Goal: Information Seeking & Learning: Learn about a topic

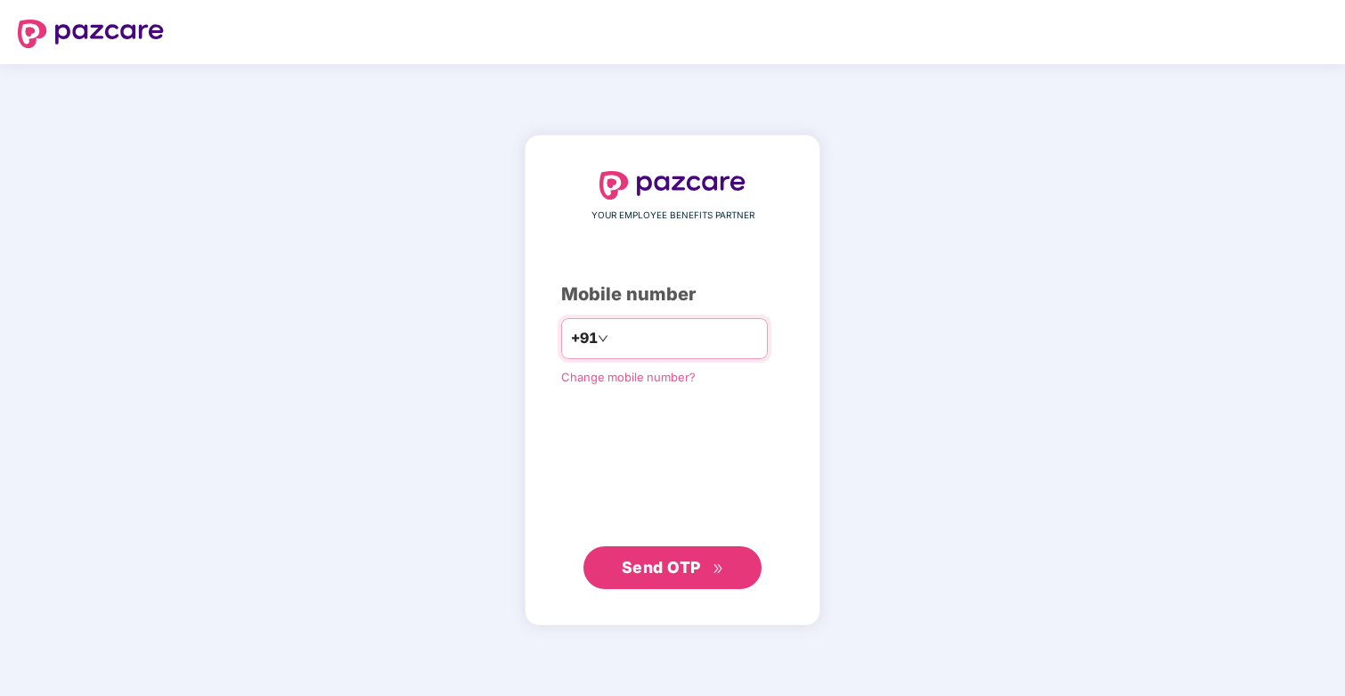
click at [636, 337] on input "number" at bounding box center [685, 338] width 146 height 28
type input "**********"
click at [648, 565] on span "Send OTP" at bounding box center [661, 566] width 79 height 19
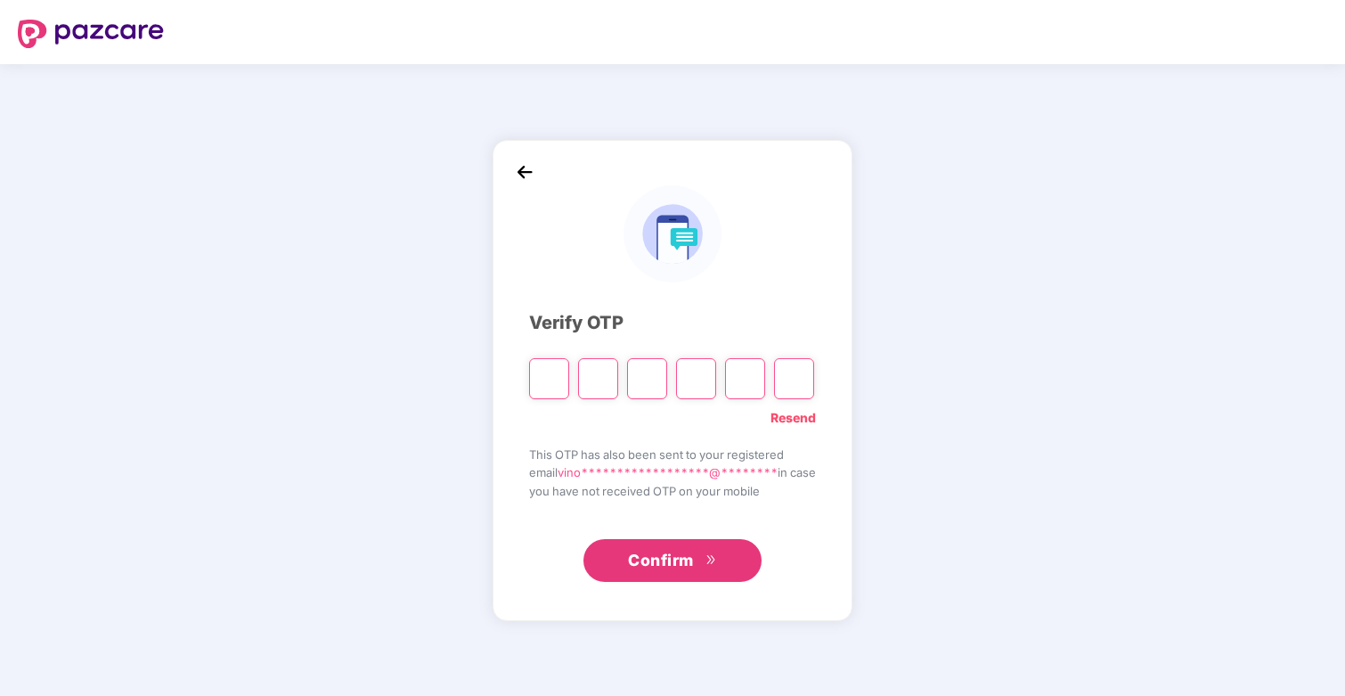
type input "*"
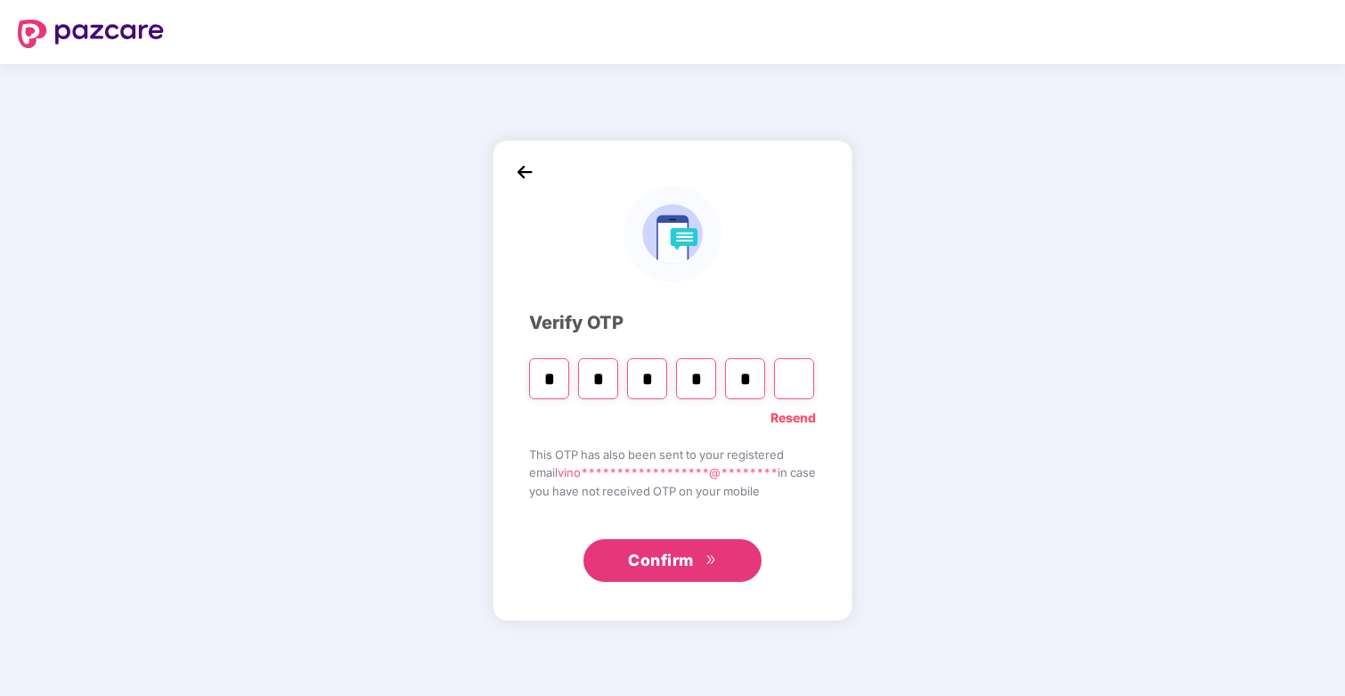
type input "*"
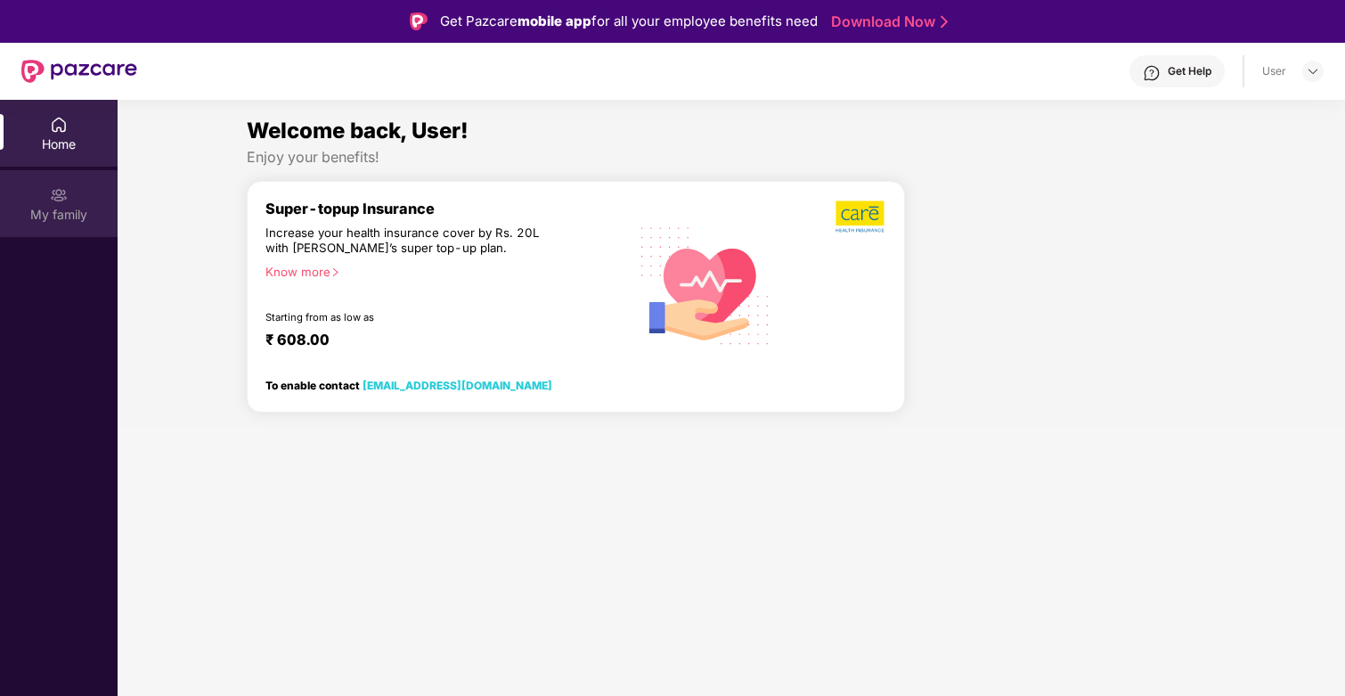
click at [80, 186] on div "My family" at bounding box center [59, 203] width 118 height 67
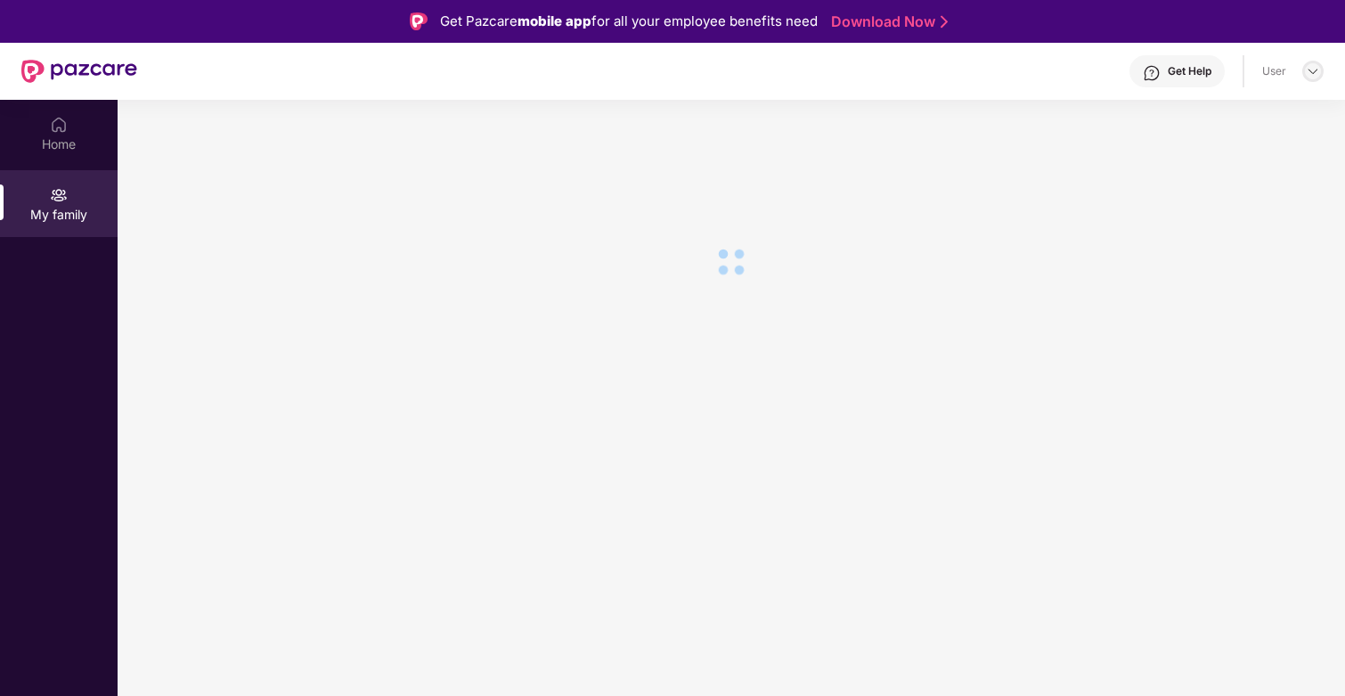
click at [1315, 69] on img at bounding box center [1313, 71] width 14 height 14
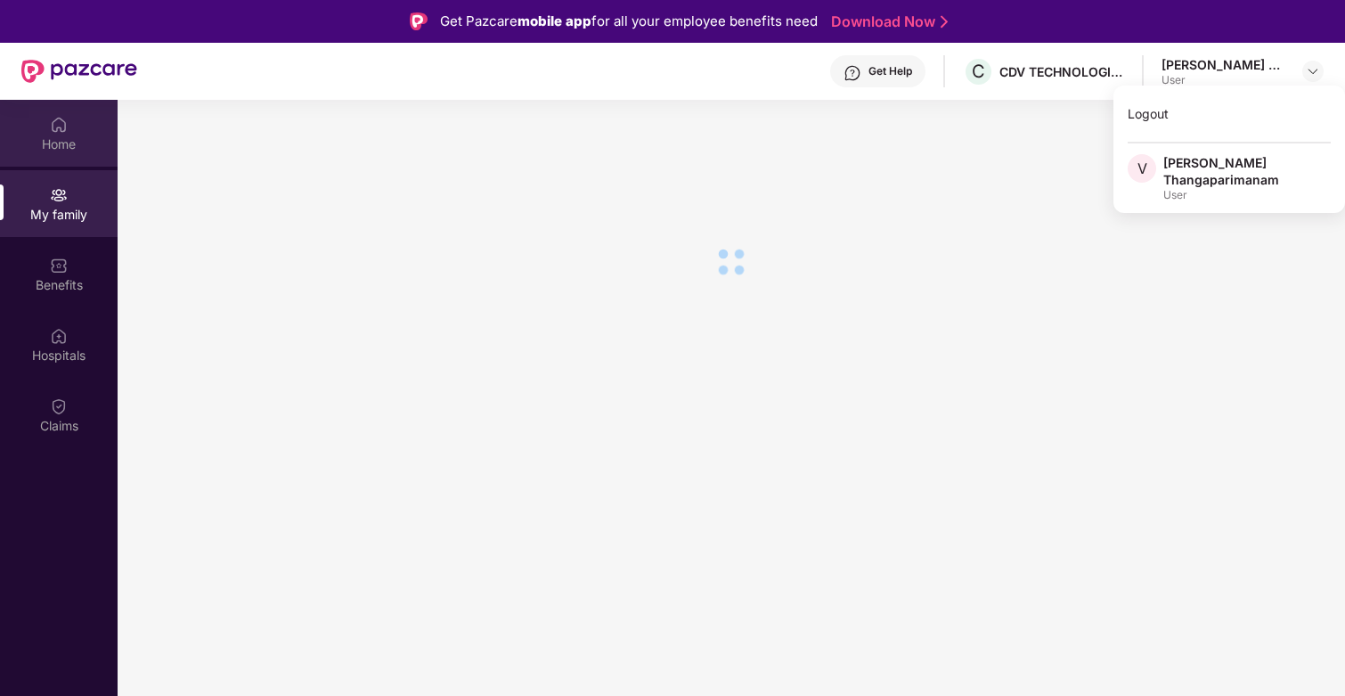
click at [67, 157] on div "Home" at bounding box center [59, 133] width 118 height 67
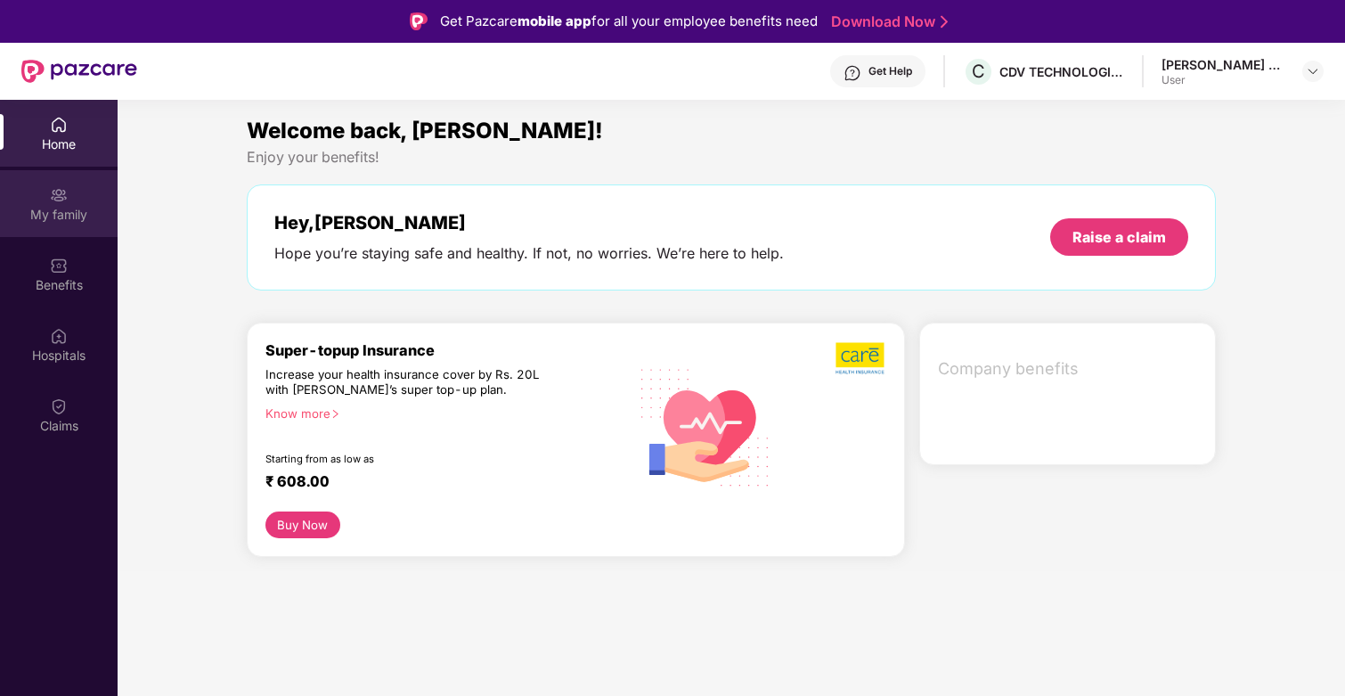
click at [69, 198] on div "My family" at bounding box center [59, 203] width 118 height 67
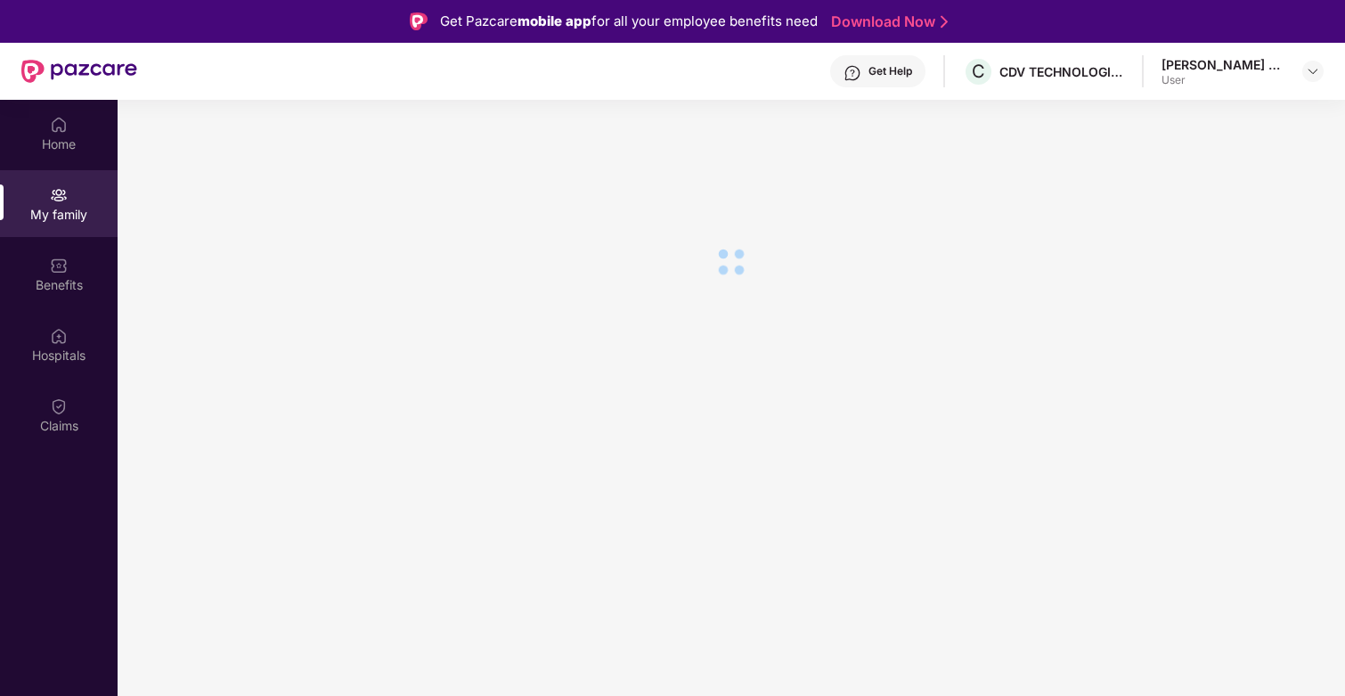
click at [1246, 76] on div "User" at bounding box center [1223, 80] width 125 height 14
click at [1312, 75] on img at bounding box center [1313, 71] width 14 height 14
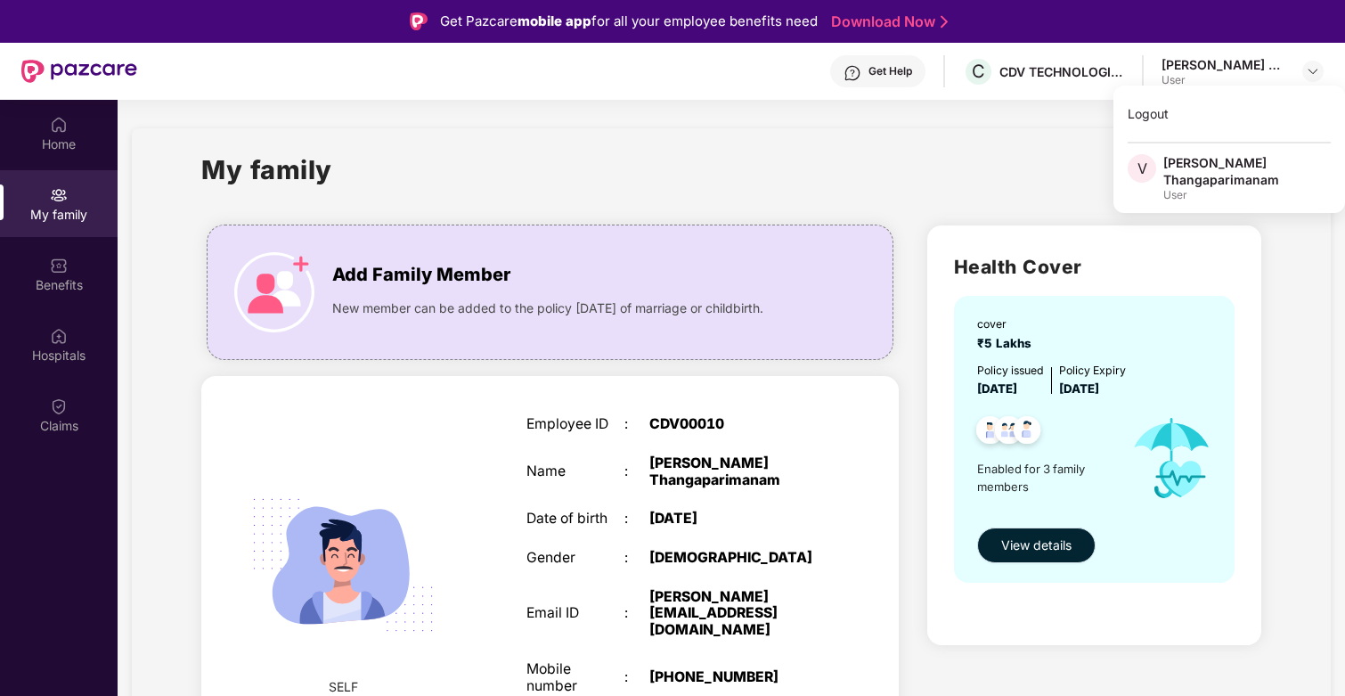
click at [1064, 551] on span "View details" at bounding box center [1036, 545] width 70 height 20
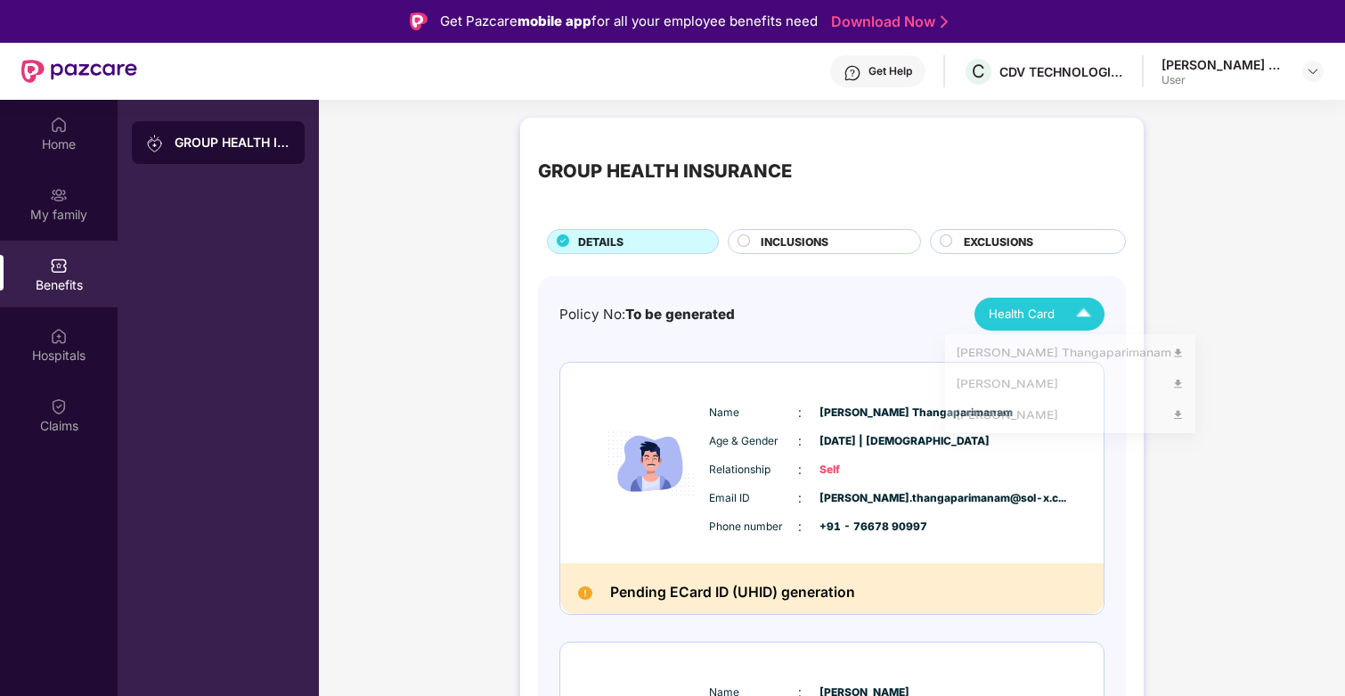
click at [1055, 312] on div "Health Card" at bounding box center [1043, 313] width 110 height 31
click at [1054, 351] on div "[PERSON_NAME] Thangaparimanam" at bounding box center [1070, 356] width 229 height 20
click at [59, 354] on div "Hospitals" at bounding box center [59, 355] width 118 height 18
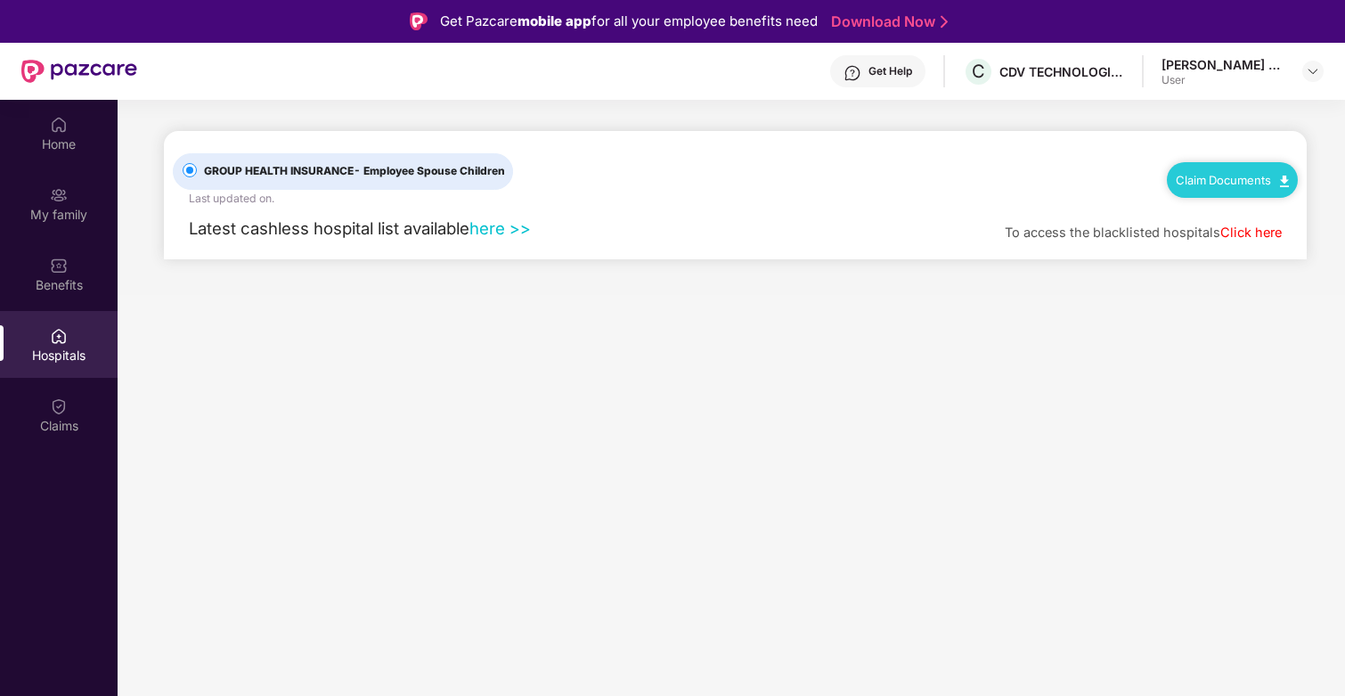
click at [506, 228] on link "here >>" at bounding box center [499, 228] width 61 height 20
click at [27, 404] on div "Claims" at bounding box center [59, 414] width 118 height 67
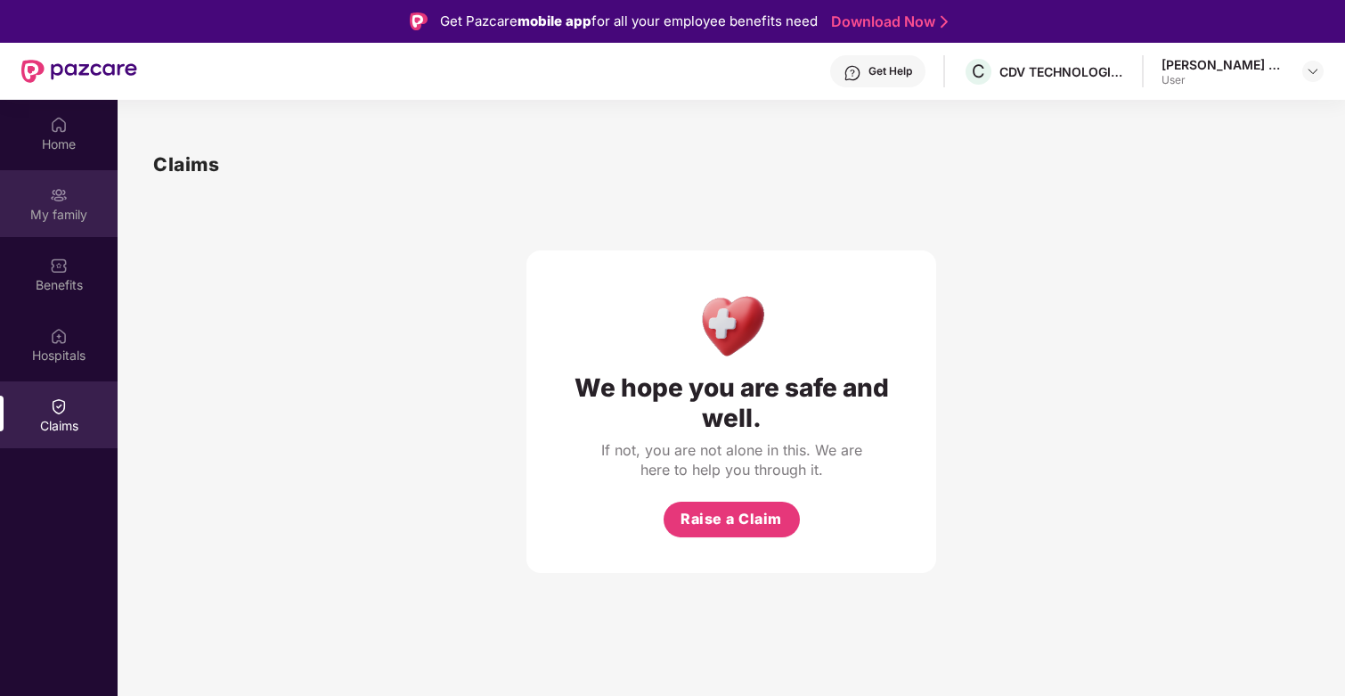
click at [73, 211] on div "My family" at bounding box center [59, 215] width 118 height 18
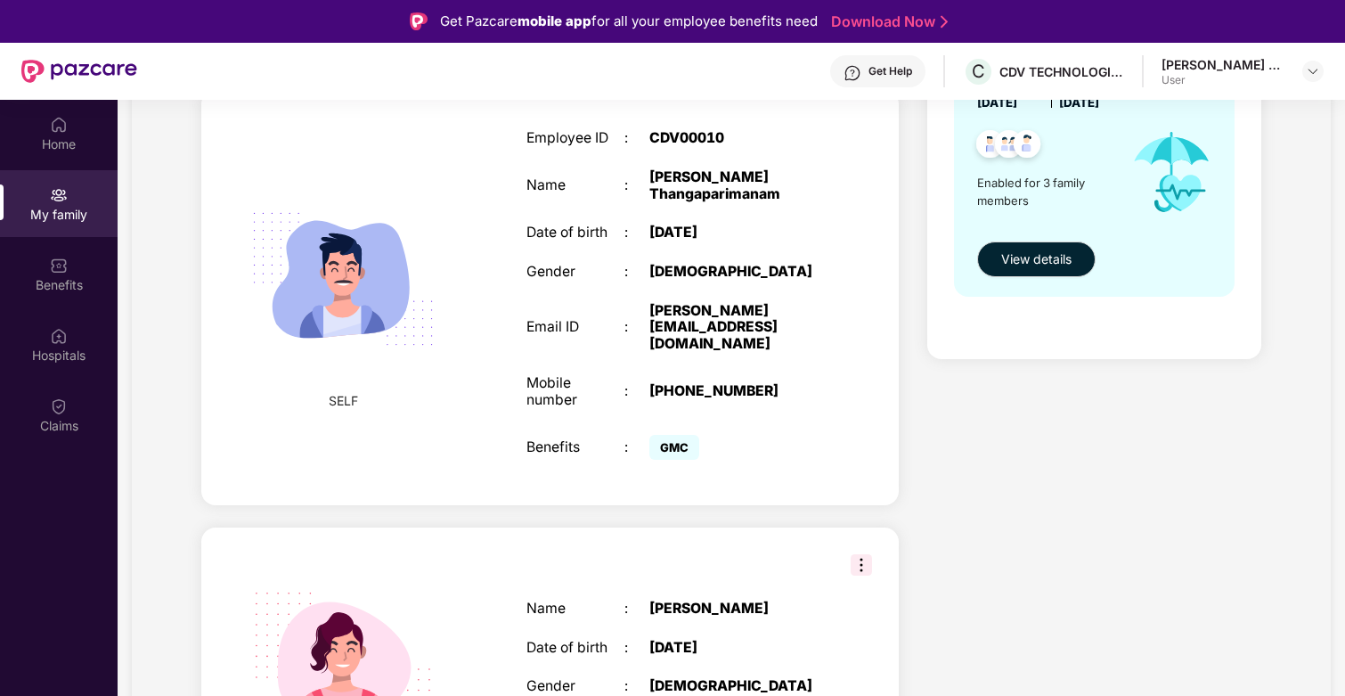
scroll to position [284, 0]
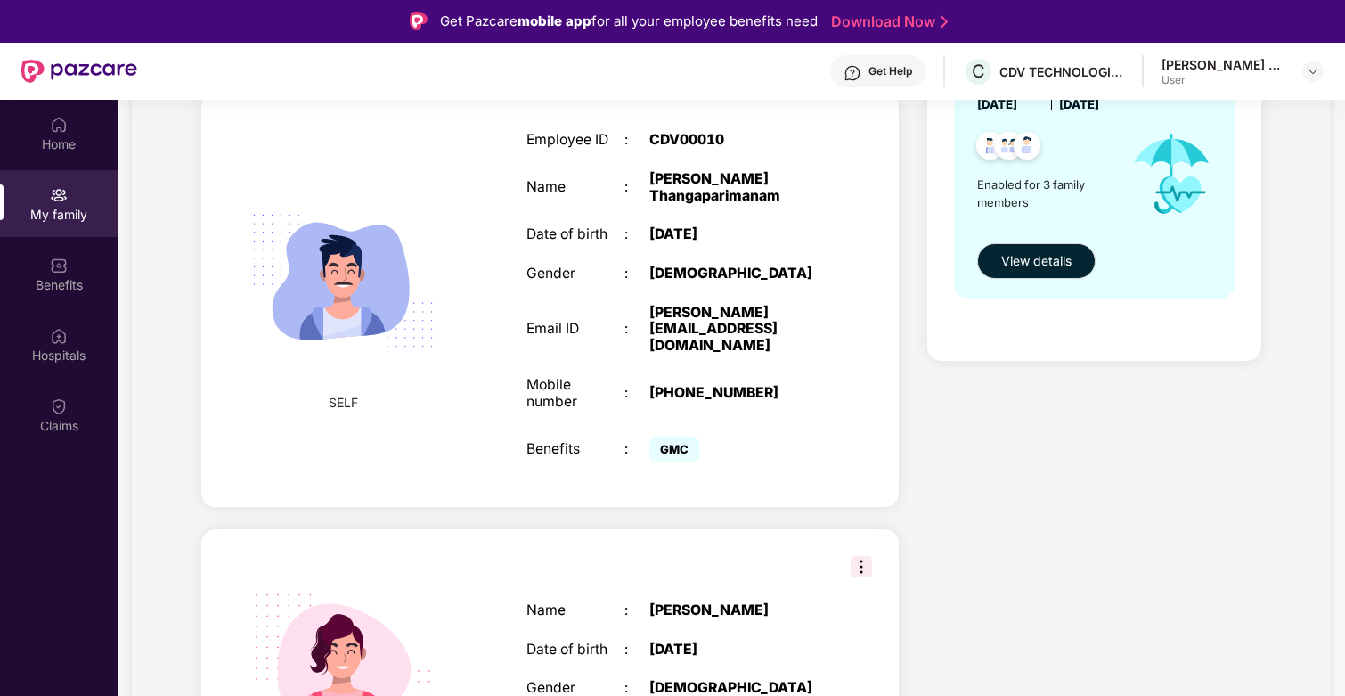
click at [666, 438] on span "GMC" at bounding box center [674, 448] width 50 height 25
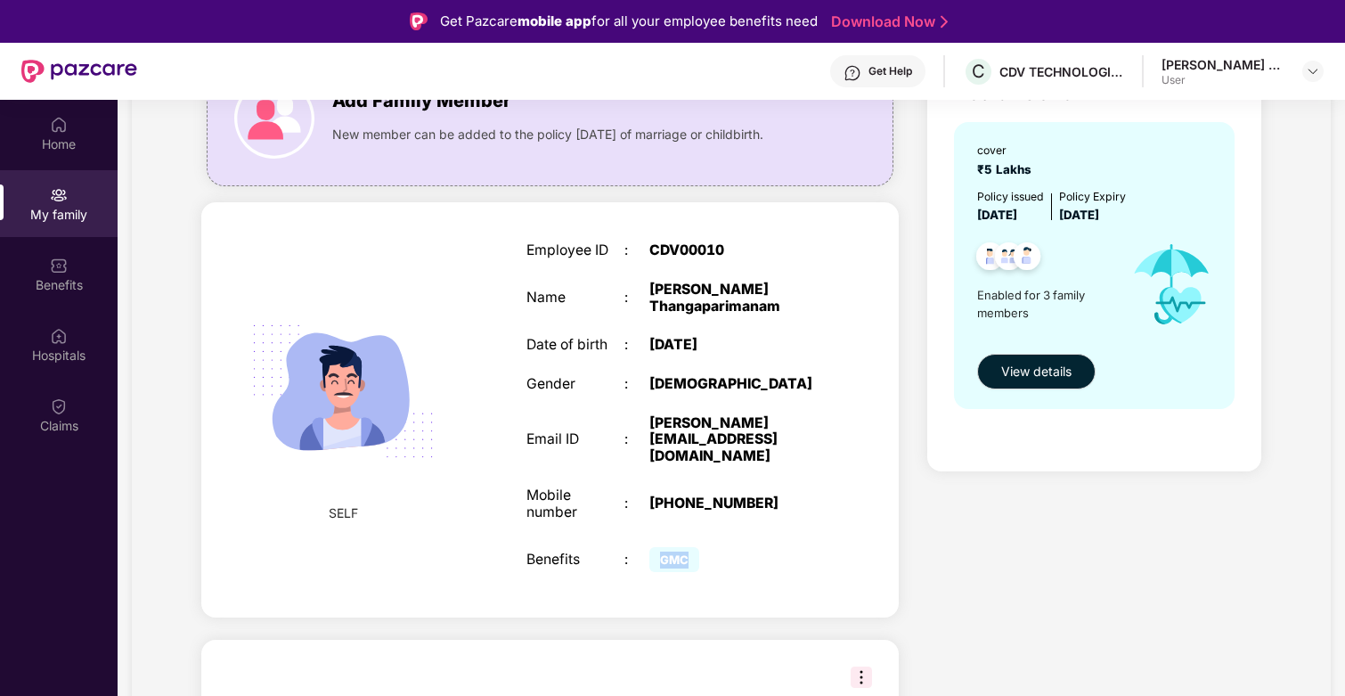
scroll to position [160, 0]
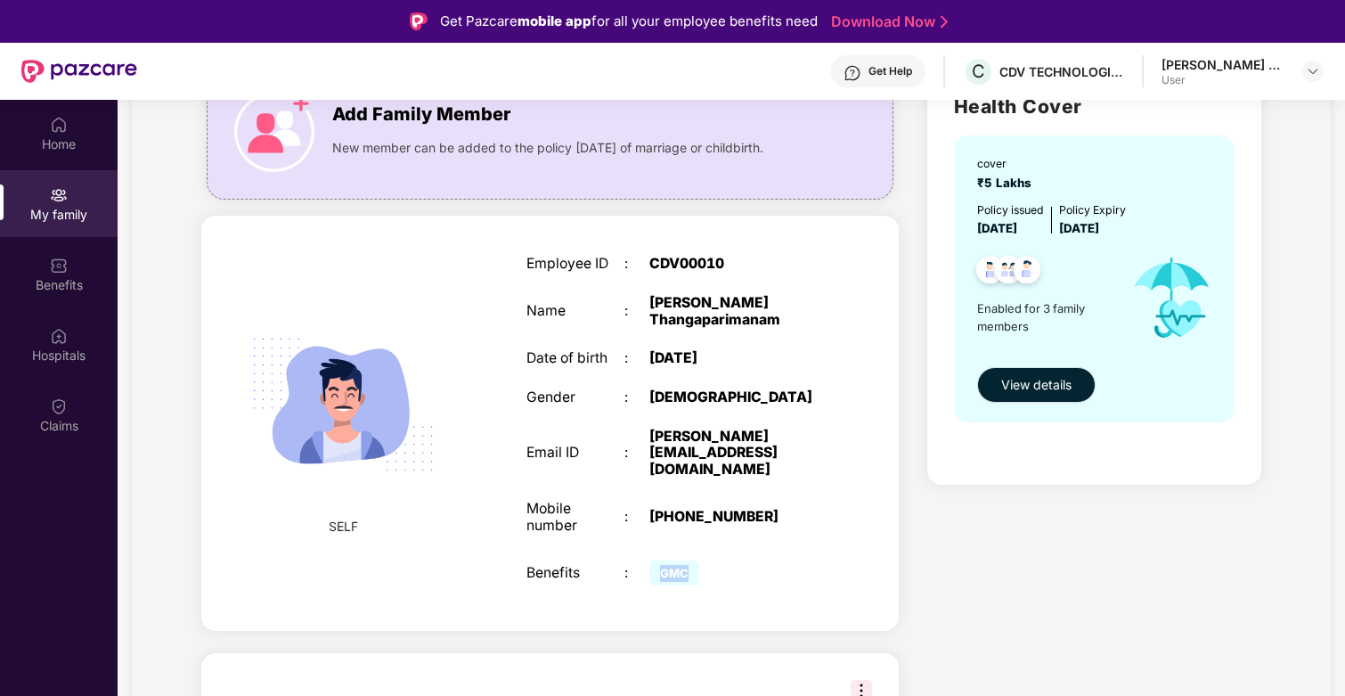
click at [1022, 397] on button "View details" at bounding box center [1036, 385] width 118 height 36
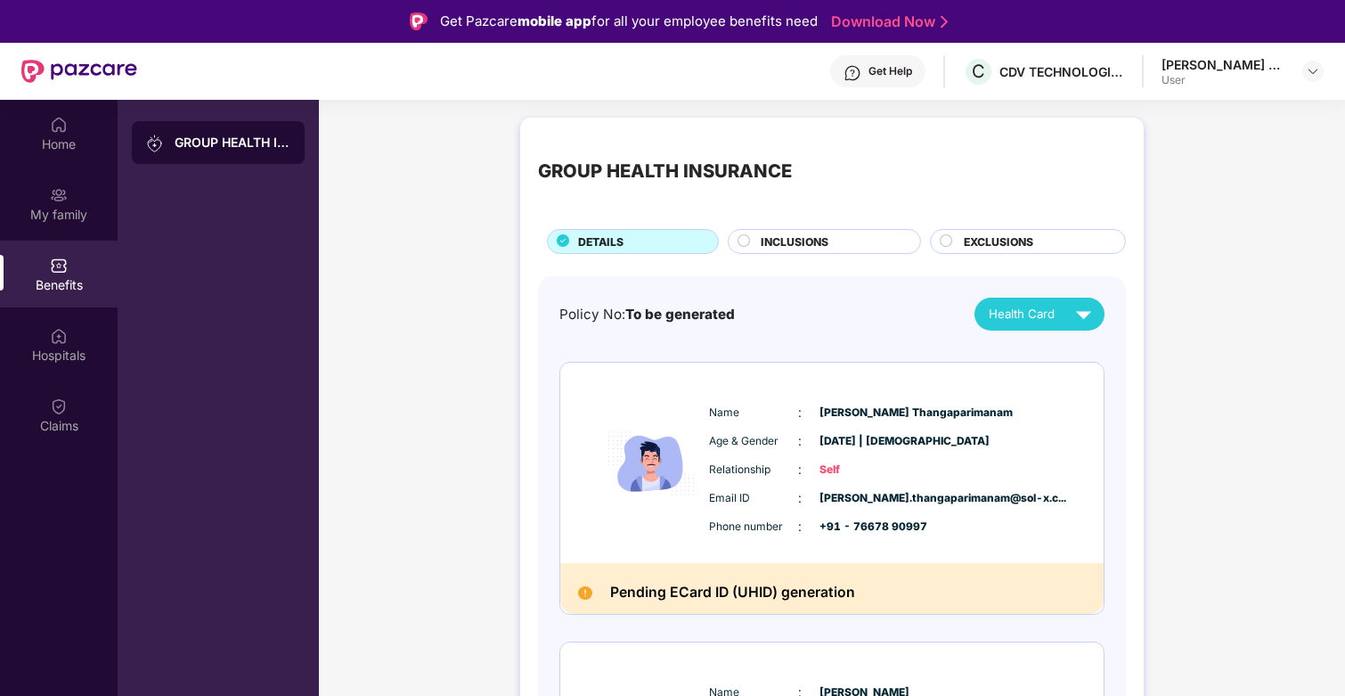
click at [833, 236] on div "INCLUSIONS" at bounding box center [831, 243] width 159 height 20
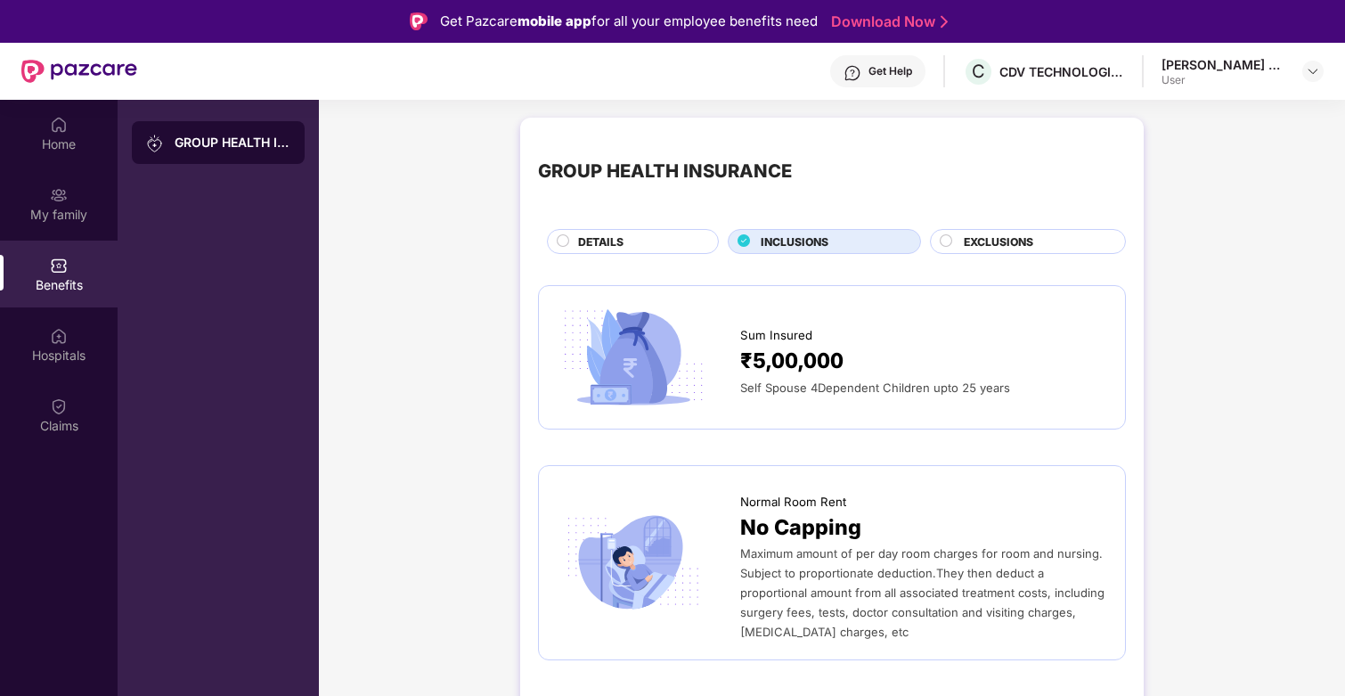
click at [951, 239] on div at bounding box center [947, 243] width 14 height 18
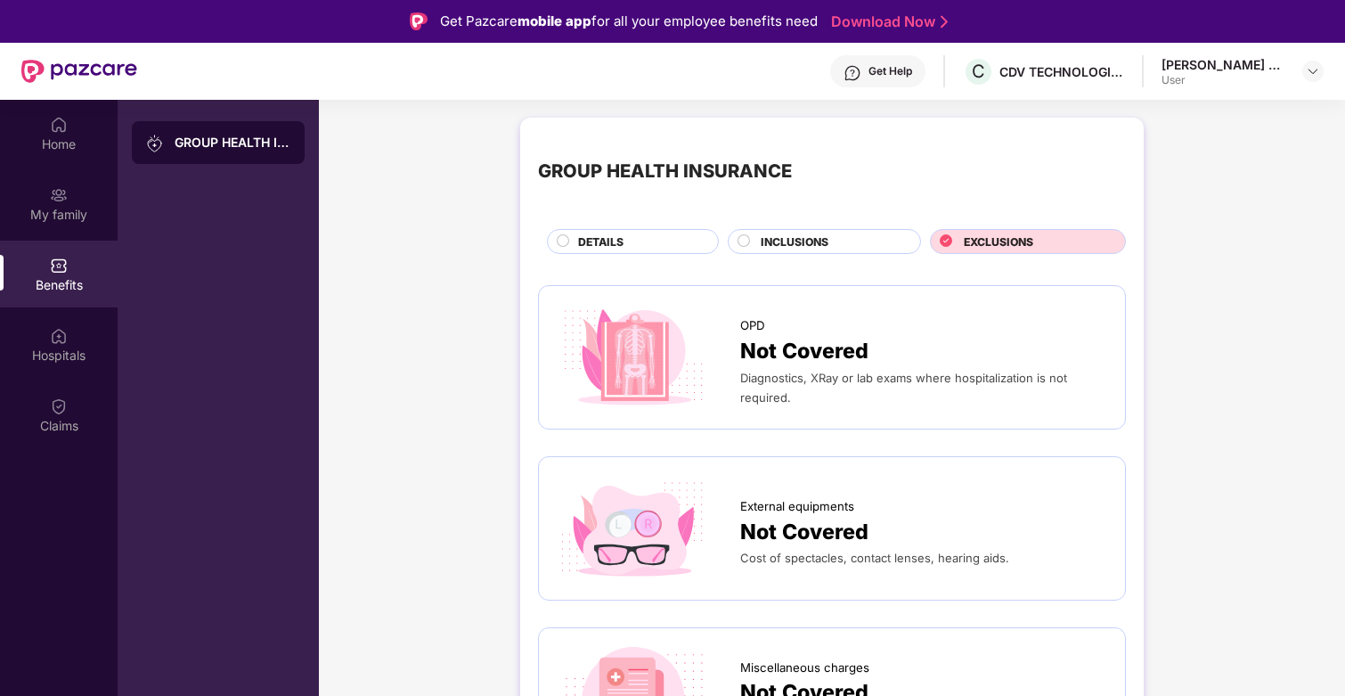
click at [784, 246] on span "INCLUSIONS" at bounding box center [795, 241] width 68 height 17
